Goal: Information Seeking & Learning: Find specific fact

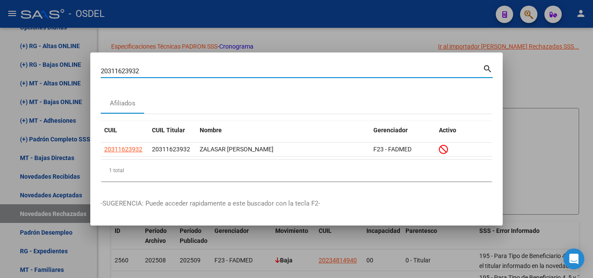
drag, startPoint x: 145, startPoint y: 72, endPoint x: 86, endPoint y: 69, distance: 59.1
click at [86, 69] on div "20311623932 Buscar (apellido, dni, cuil, nro traspaso, cuit, obra social) searc…" at bounding box center [296, 139] width 593 height 278
paste input "7405122893"
type input "27405122893"
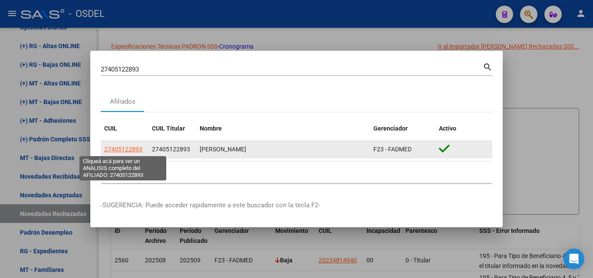
click at [129, 151] on span "27405122893" at bounding box center [123, 149] width 38 height 7
type textarea "27405122893"
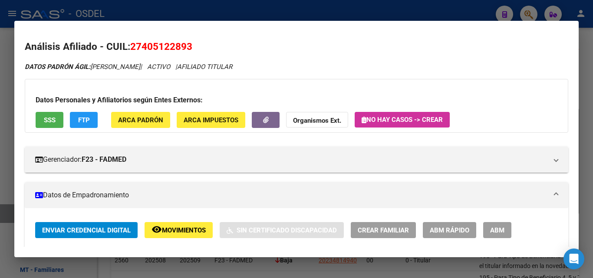
click at [55, 123] on span "SSS" at bounding box center [50, 120] width 12 height 8
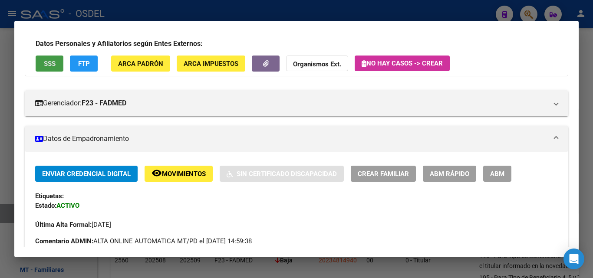
scroll to position [53, 0]
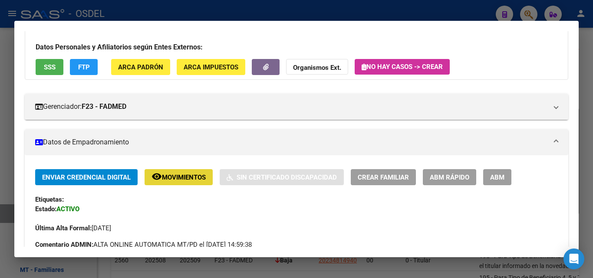
click at [183, 185] on button "remove_red_eye Movimientos" at bounding box center [179, 177] width 68 height 16
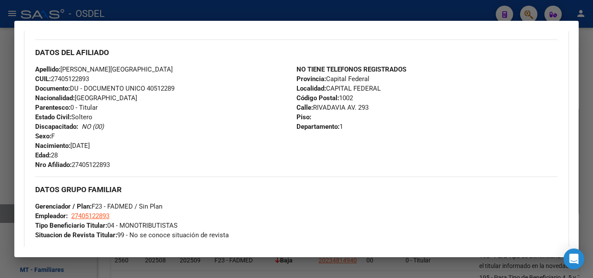
scroll to position [444, 0]
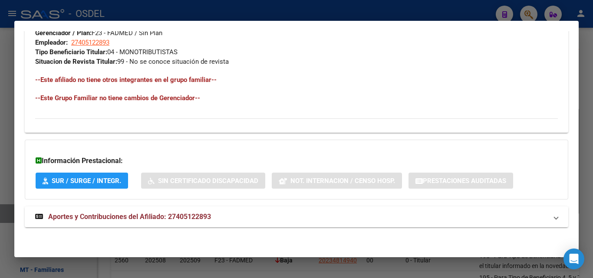
click at [119, 217] on span "Aportes y Contribuciones del Afiliado: 27405122893" at bounding box center [129, 217] width 163 height 8
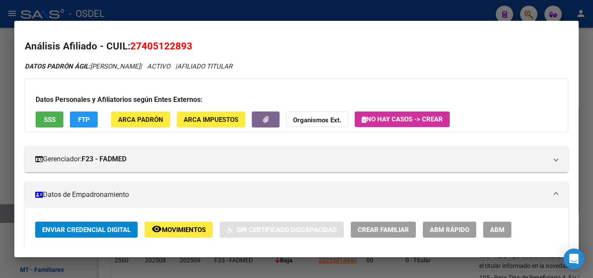
scroll to position [0, 0]
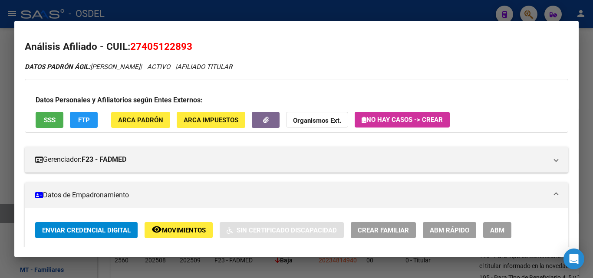
click at [85, 127] on button "FTP" at bounding box center [84, 120] width 28 height 16
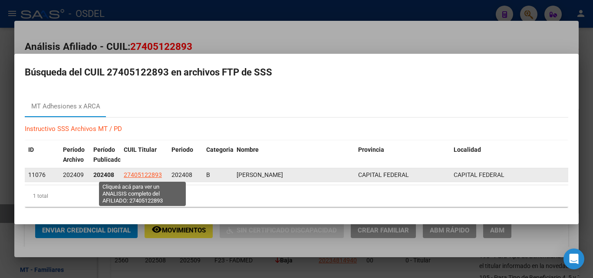
click at [139, 177] on span "27405122893" at bounding box center [143, 175] width 38 height 7
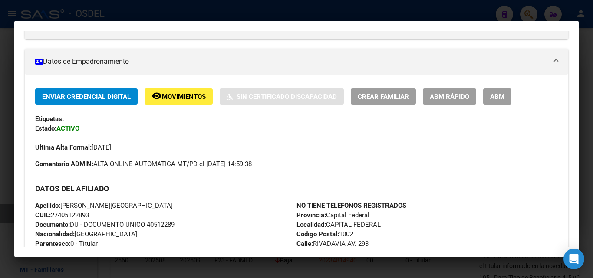
scroll to position [130, 0]
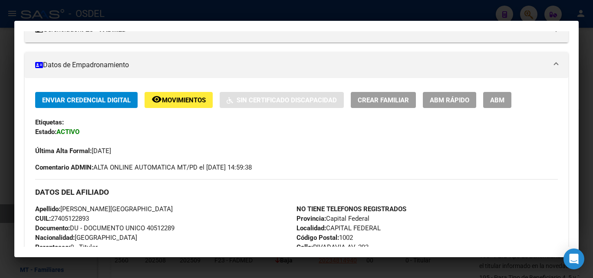
click at [99, 64] on mat-panel-title "Datos de Empadronamiento" at bounding box center [291, 65] width 512 height 10
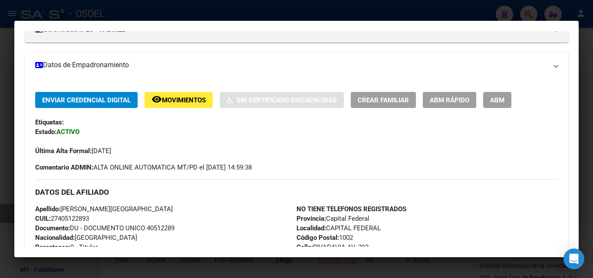
scroll to position [76, 0]
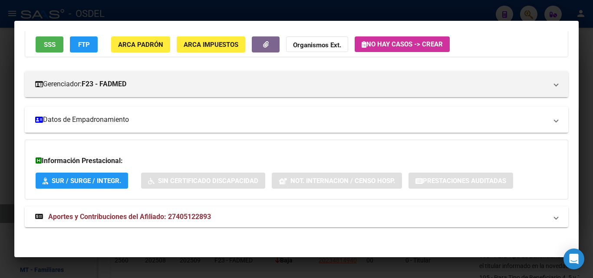
click at [93, 121] on mat-panel-title "Datos de Empadronamiento" at bounding box center [291, 120] width 512 height 10
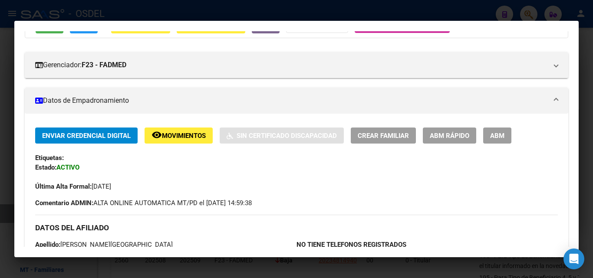
scroll to position [0, 0]
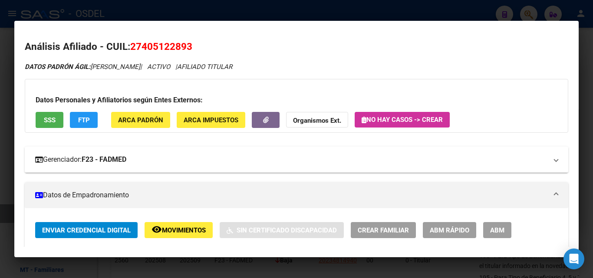
click at [106, 162] on strong "F23 - FADMED" at bounding box center [104, 160] width 45 height 10
